Goal: Task Accomplishment & Management: Use online tool/utility

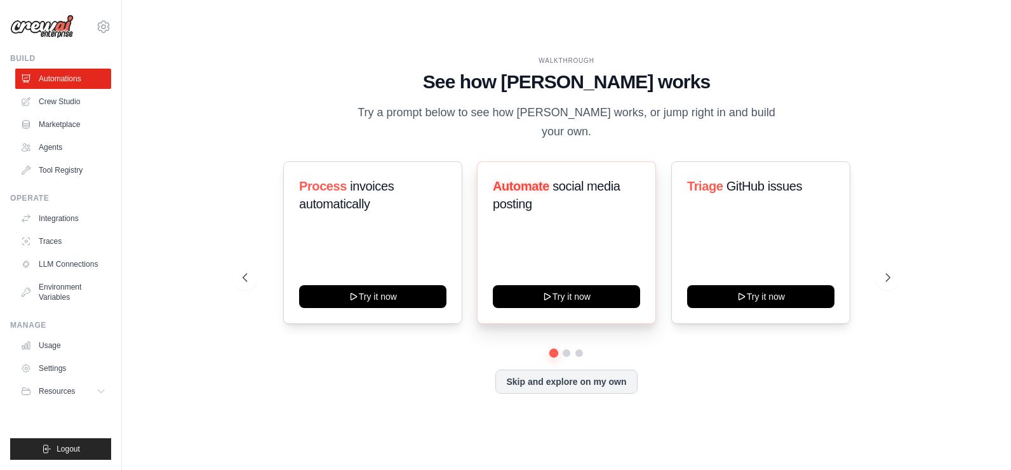
click at [569, 179] on span "social media posting" at bounding box center [557, 195] width 128 height 32
drag, startPoint x: 569, startPoint y: 176, endPoint x: 595, endPoint y: 212, distance: 44.1
click at [595, 212] on div "Automate social media posting" at bounding box center [566, 200] width 147 height 46
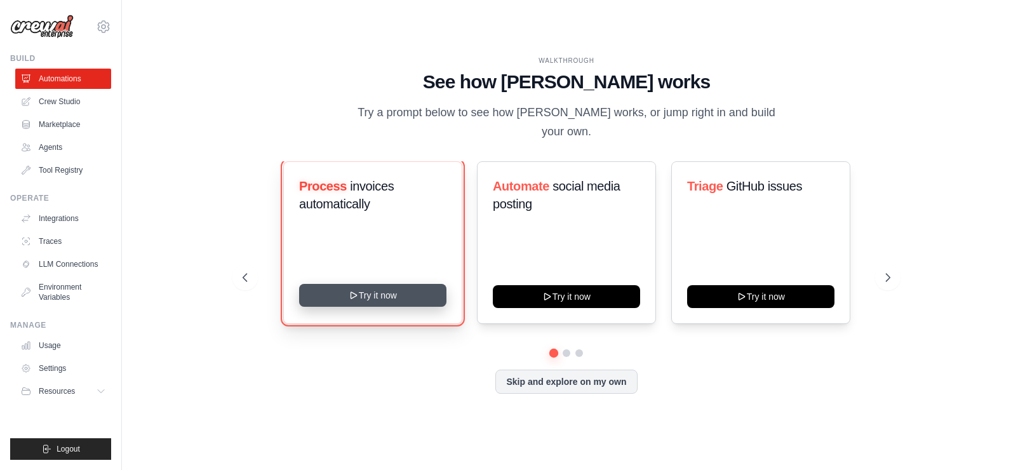
click at [379, 284] on button "Try it now" at bounding box center [372, 295] width 147 height 23
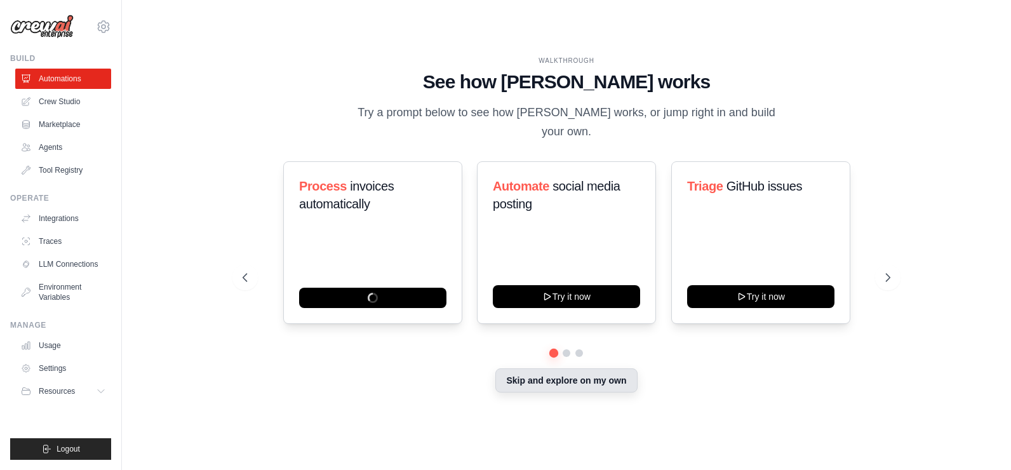
click at [597, 375] on button "Skip and explore on my own" at bounding box center [566, 380] width 142 height 24
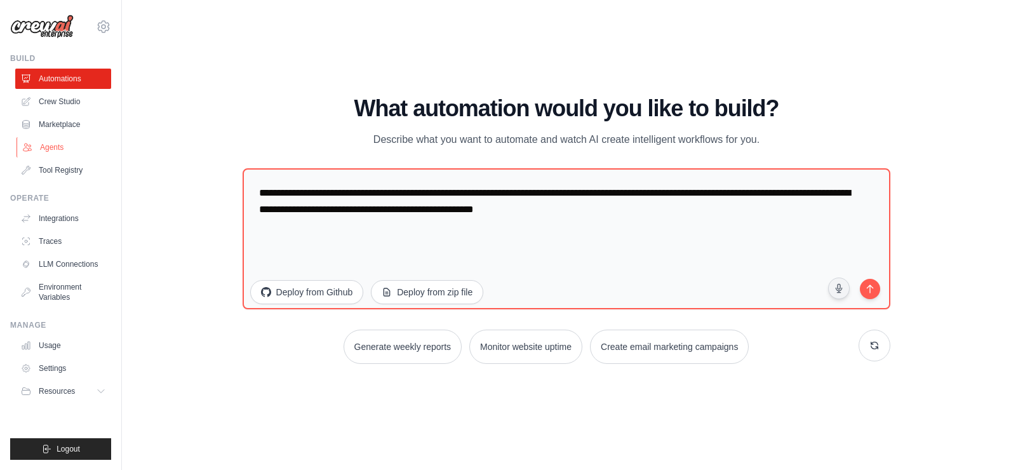
click at [53, 148] on link "Agents" at bounding box center [65, 147] width 96 height 20
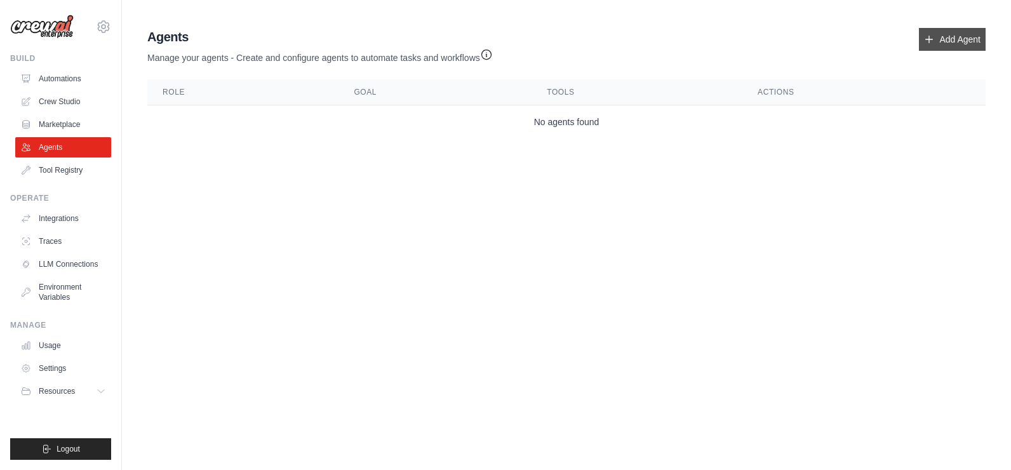
click at [957, 39] on link "Add Agent" at bounding box center [952, 39] width 67 height 23
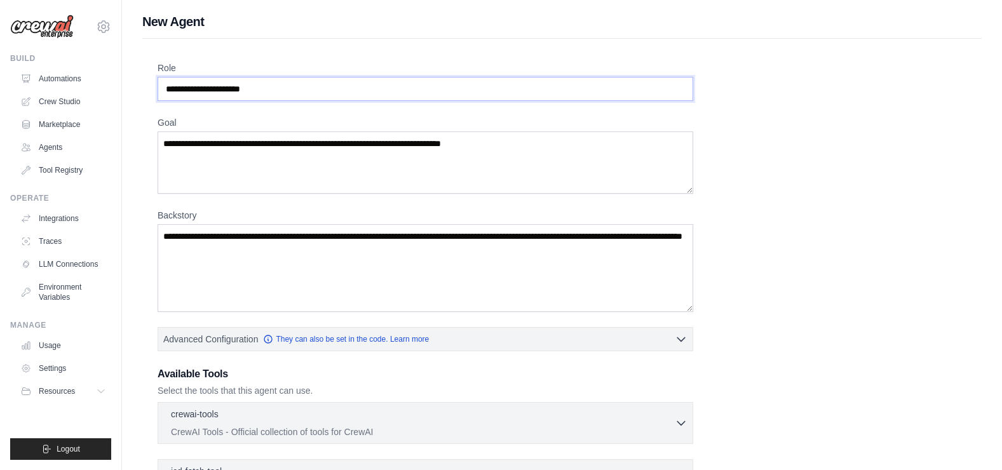
click at [367, 89] on input "Role" at bounding box center [426, 89] width 536 height 24
click at [52, 81] on link "Automations" at bounding box center [65, 79] width 96 height 20
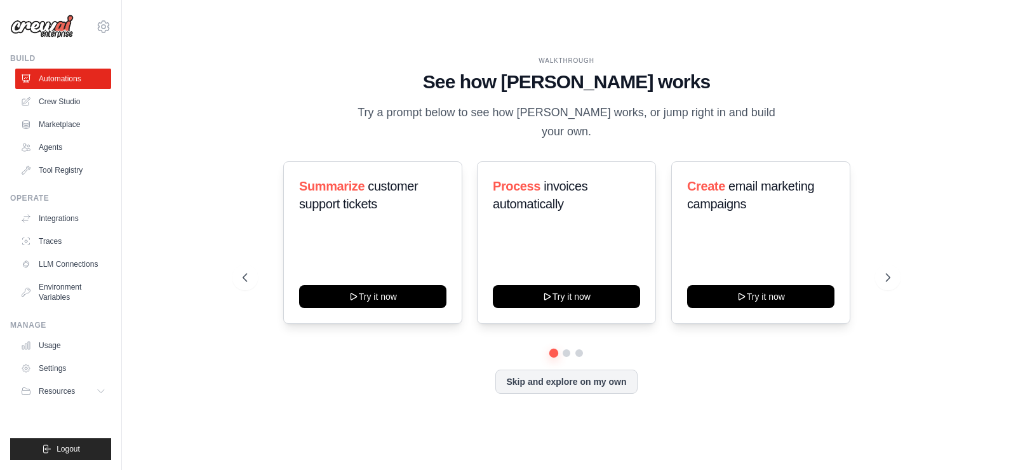
click at [562, 349] on div at bounding box center [567, 353] width 649 height 8
click at [565, 348] on button at bounding box center [567, 353] width 10 height 10
click at [576, 348] on button at bounding box center [579, 353] width 10 height 10
click at [584, 374] on button "Skip and explore on my own" at bounding box center [566, 380] width 142 height 24
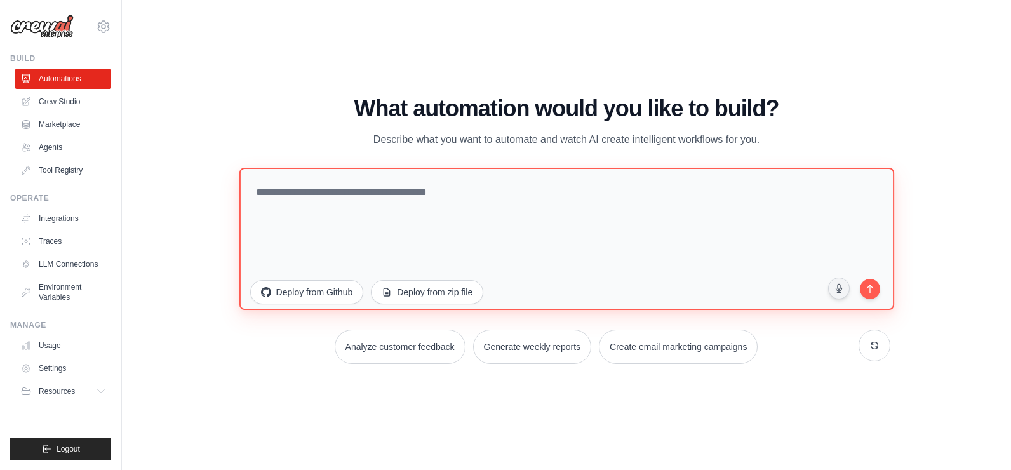
click at [407, 200] on textarea at bounding box center [566, 239] width 655 height 142
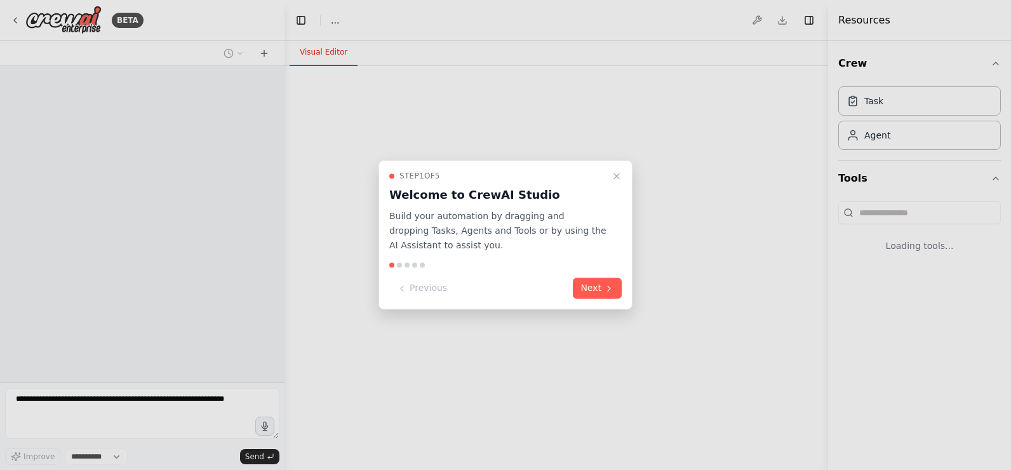
select select "****"
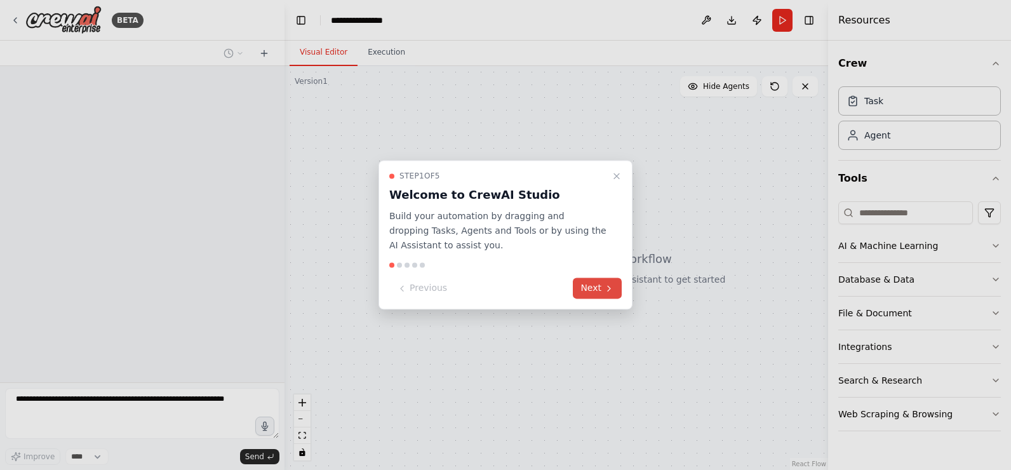
click at [602, 288] on button "Next" at bounding box center [597, 288] width 49 height 21
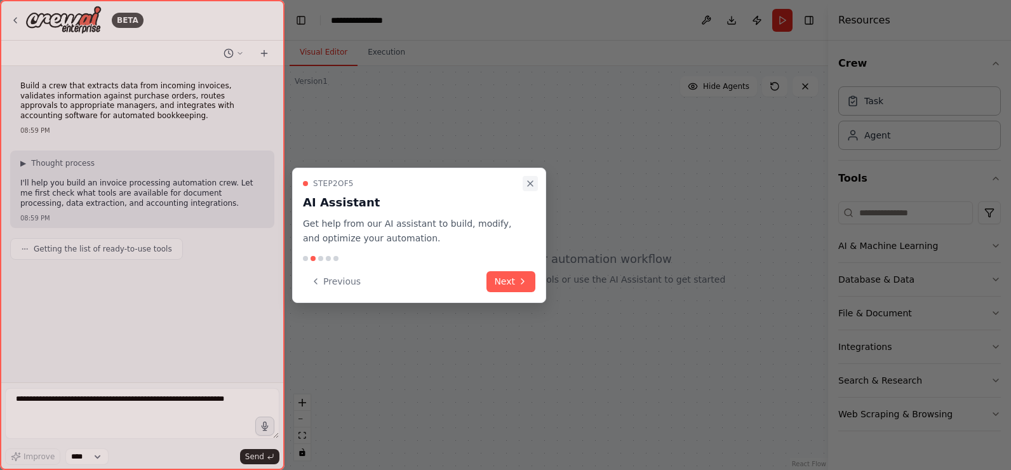
click at [532, 182] on icon "Close walkthrough" at bounding box center [530, 184] width 10 height 10
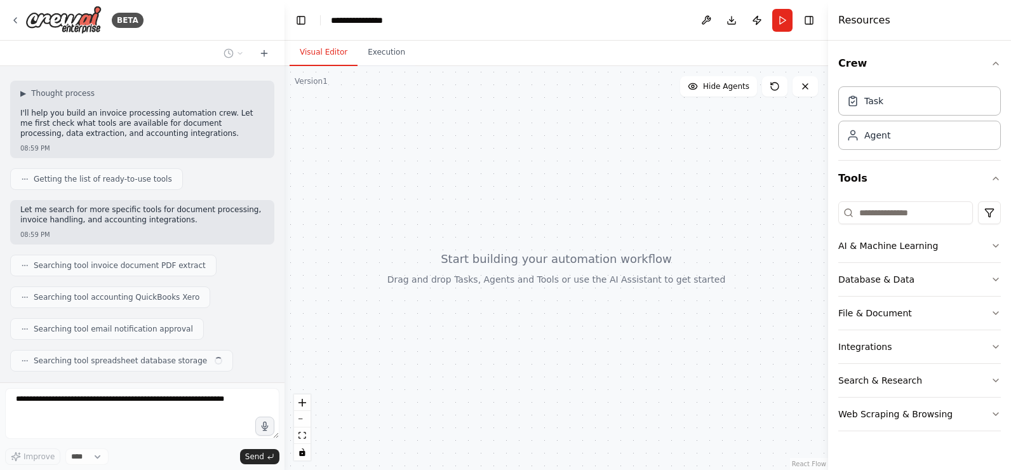
scroll to position [102, 0]
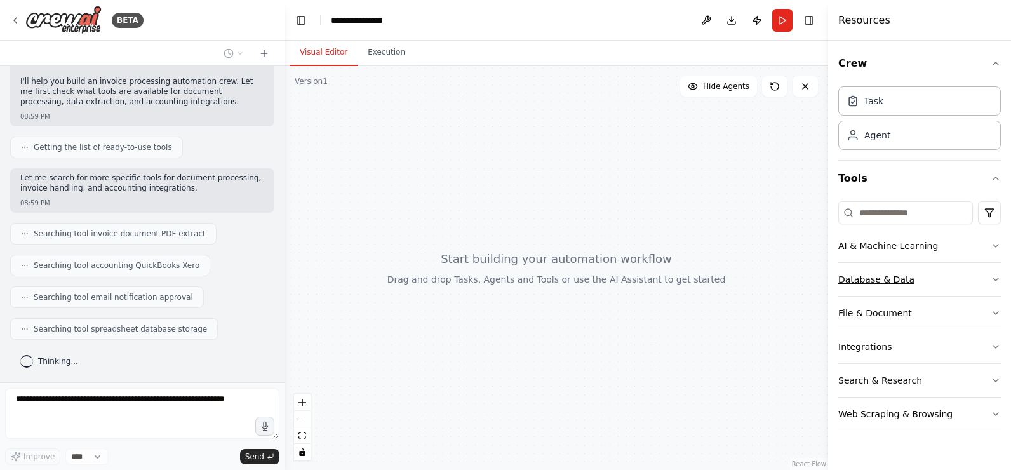
click at [997, 279] on icon "button" at bounding box center [996, 279] width 10 height 10
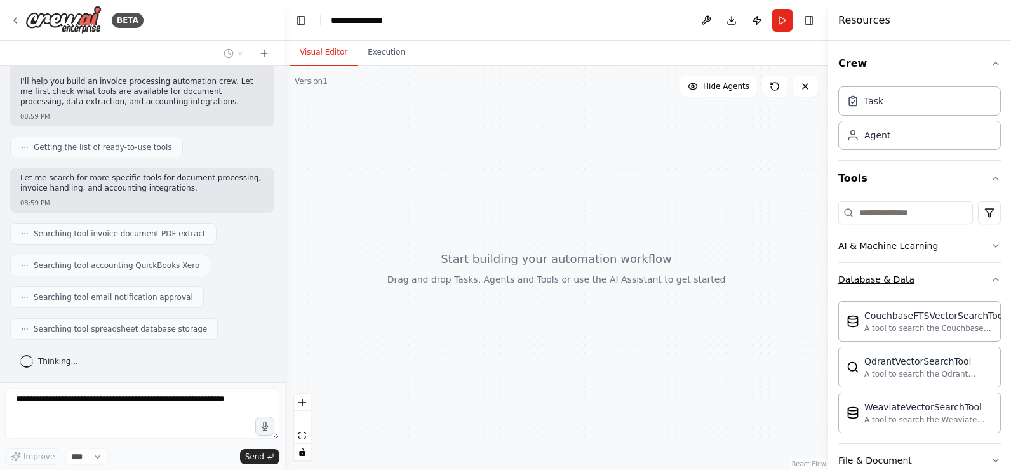
click at [997, 279] on div "Crew Task Agent Tools AI & Machine Learning Database & Data CouchbaseFTSVectorS…" at bounding box center [919, 255] width 183 height 429
click at [991, 279] on icon "button" at bounding box center [996, 279] width 10 height 10
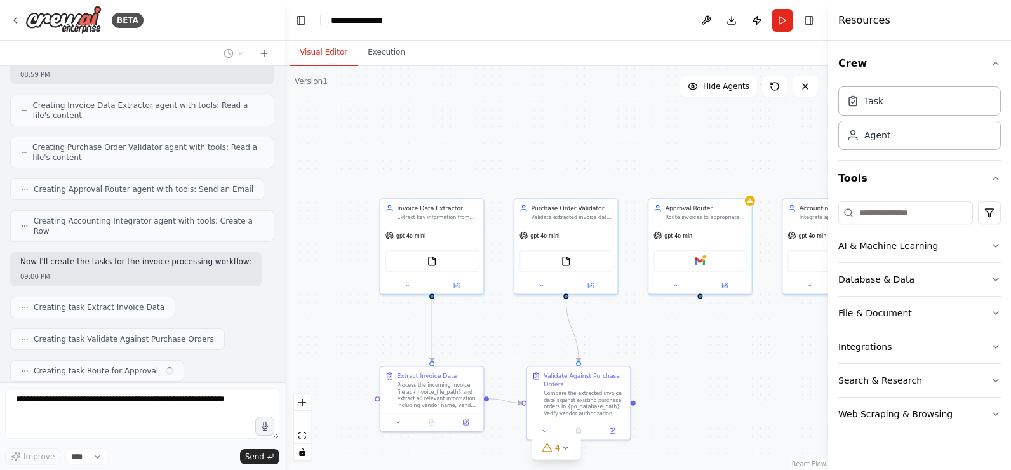
scroll to position [444, 0]
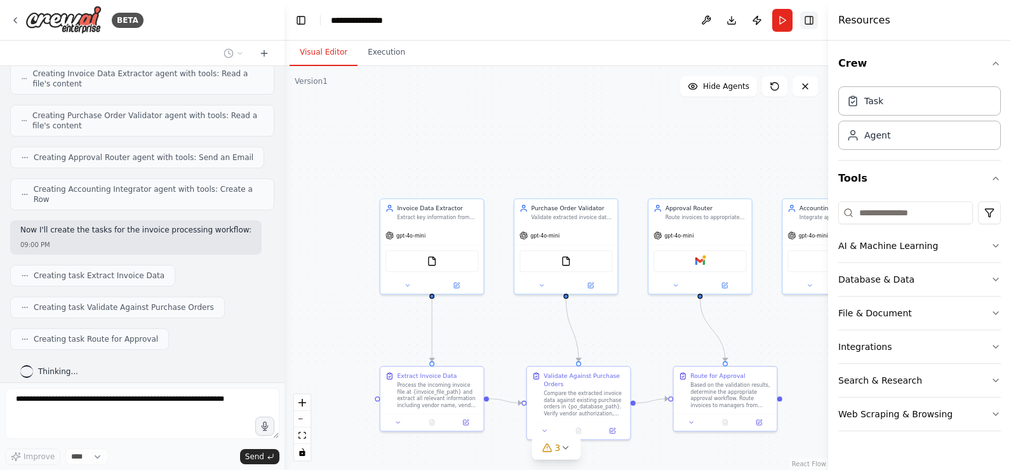
click at [812, 24] on button "Toggle Right Sidebar" at bounding box center [809, 20] width 18 height 18
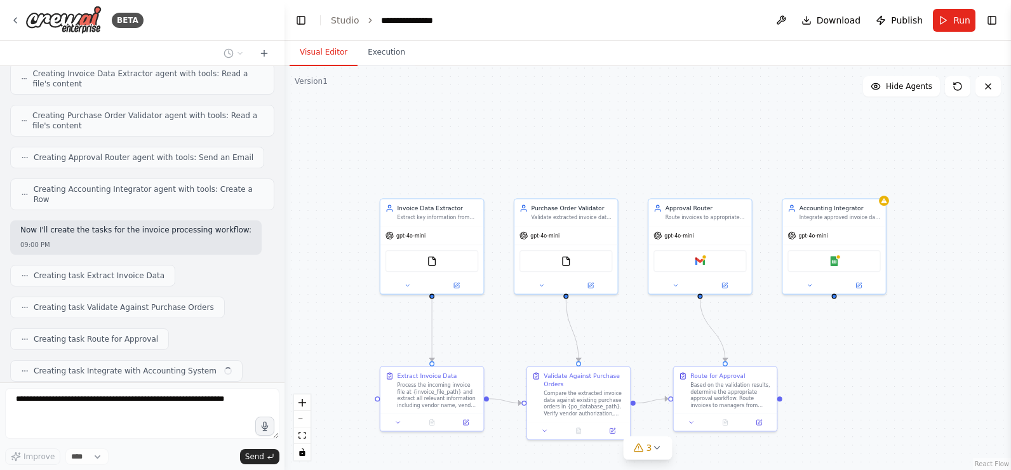
scroll to position [476, 0]
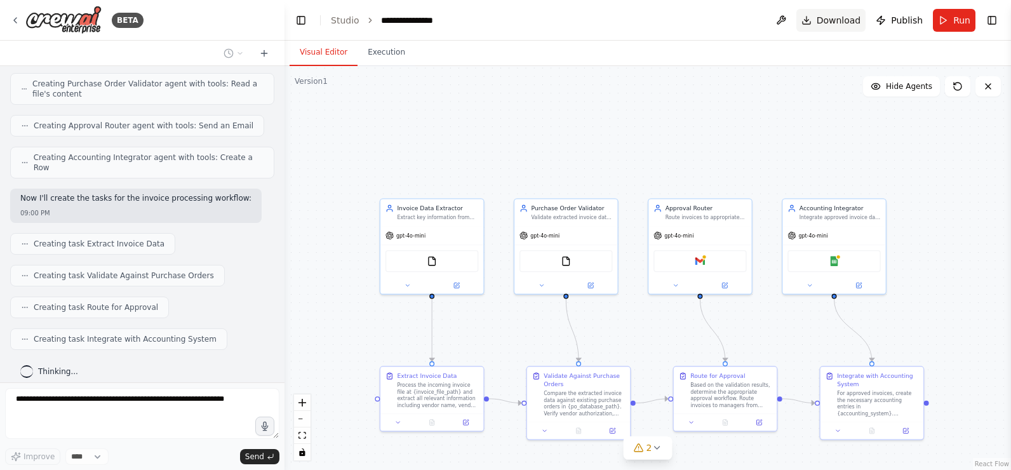
click at [836, 19] on span "Download" at bounding box center [839, 20] width 44 height 13
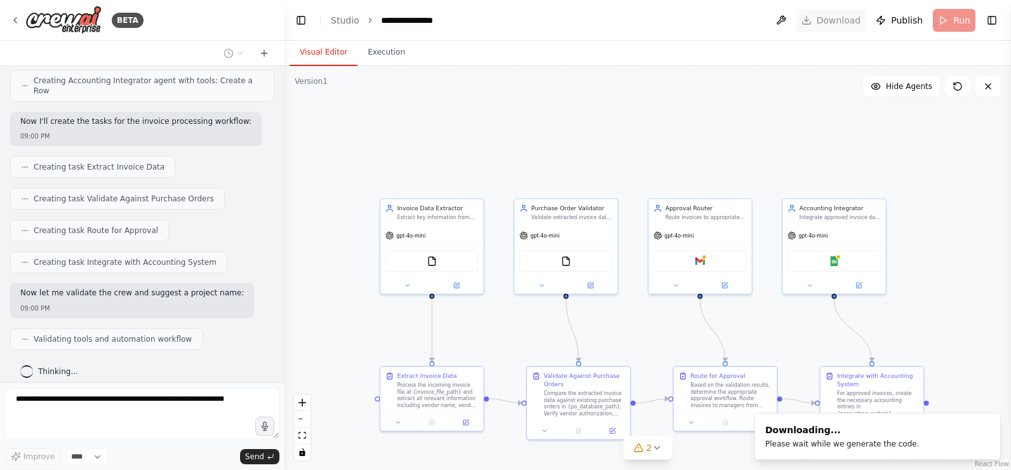
scroll to position [584, 0]
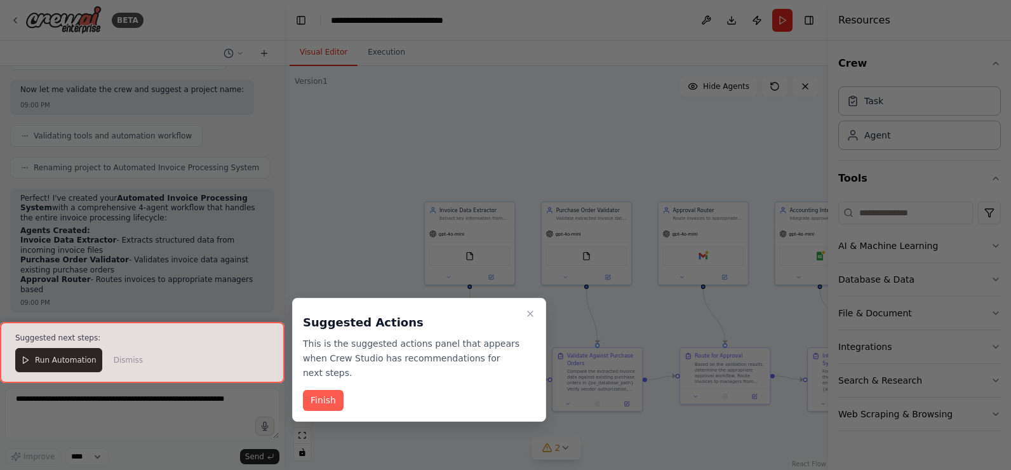
click at [567, 120] on div at bounding box center [505, 235] width 1011 height 470
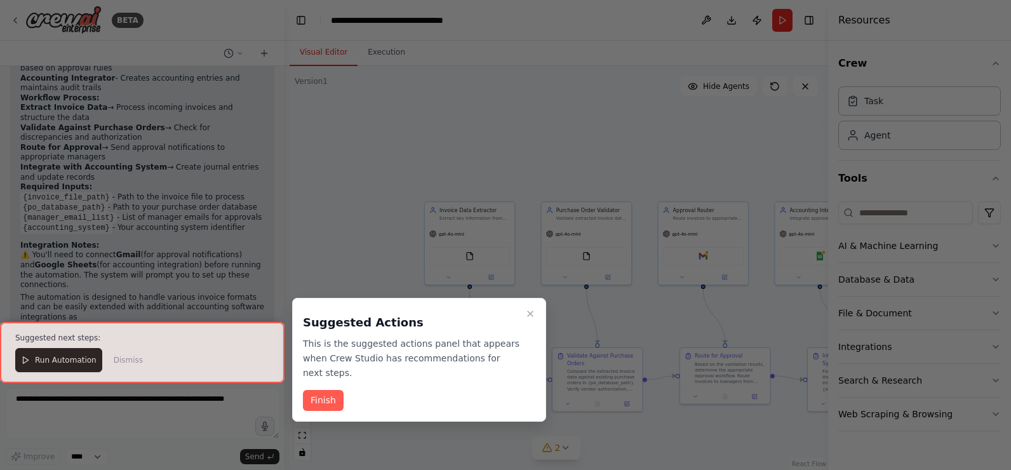
scroll to position [988, 0]
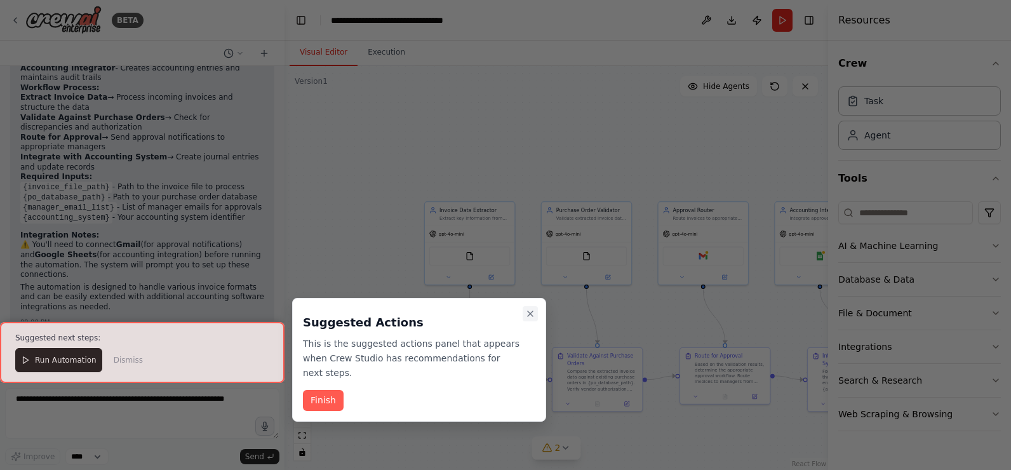
click at [536, 319] on button "Close walkthrough" at bounding box center [530, 313] width 15 height 15
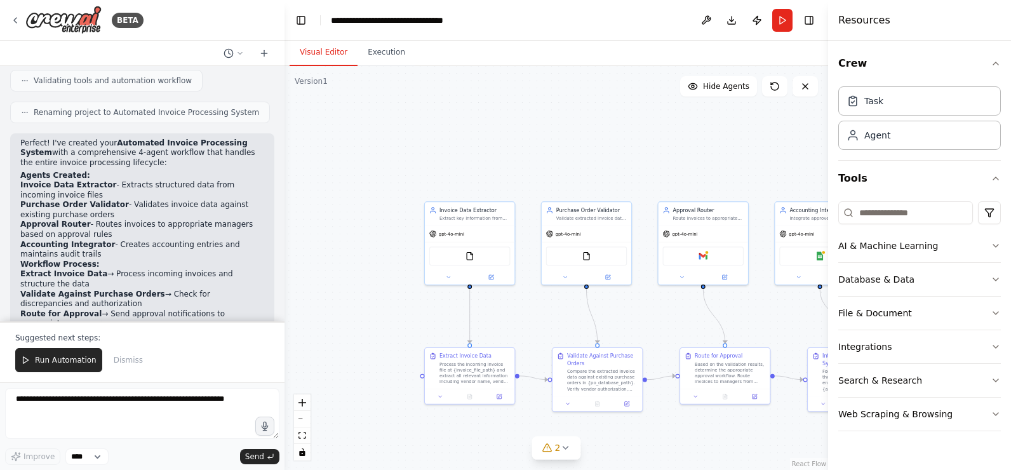
scroll to position [734, 0]
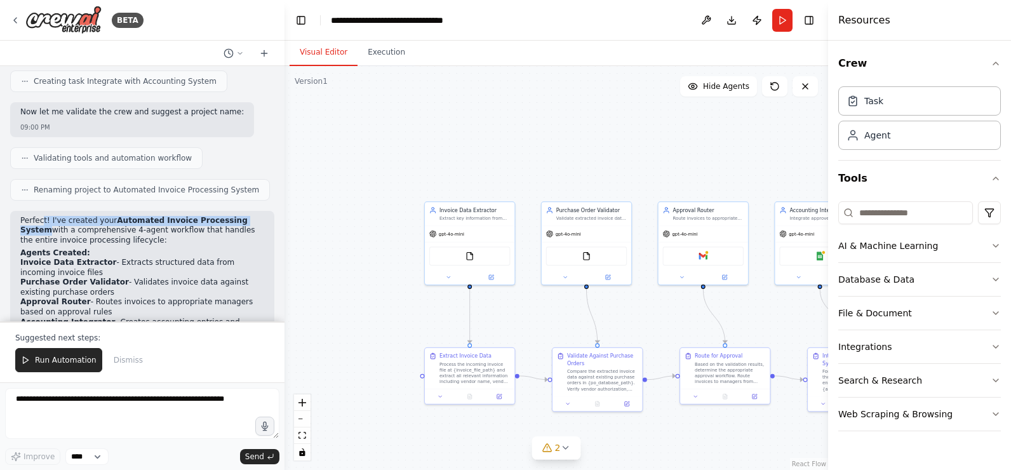
drag, startPoint x: 41, startPoint y: 208, endPoint x: 247, endPoint y: 209, distance: 206.5
click at [247, 216] on p "Perfect! I've created your Automated Invoice Processing System with a comprehen…" at bounding box center [142, 231] width 244 height 30
click at [55, 220] on p "Perfect! I've created your Automated Invoice Processing System with a comprehen…" at bounding box center [142, 231] width 244 height 30
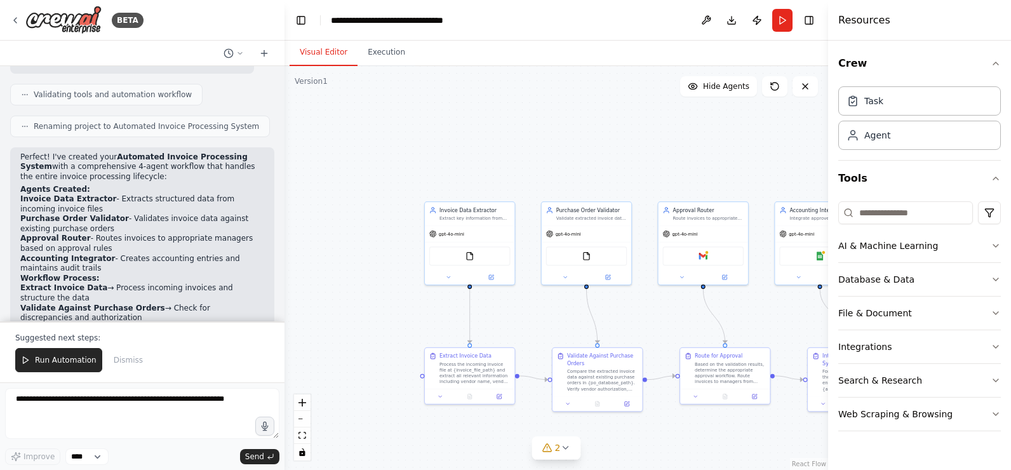
drag, startPoint x: 72, startPoint y: 207, endPoint x: 250, endPoint y: 217, distance: 178.8
click at [250, 217] on li "Purchase Order Validator - Validates invoice data against existing purchase ord…" at bounding box center [142, 224] width 244 height 20
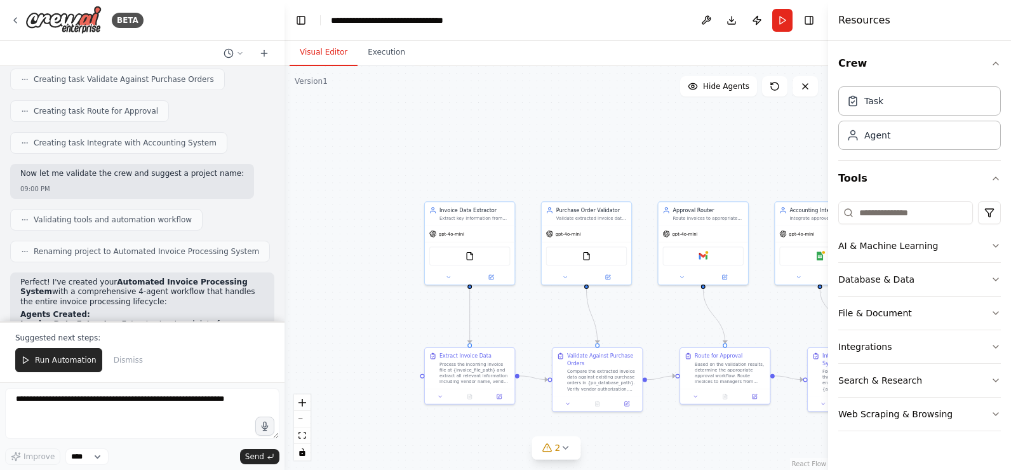
scroll to position [670, 0]
click at [19, 20] on icon at bounding box center [15, 20] width 10 height 10
